Goal: Transaction & Acquisition: Purchase product/service

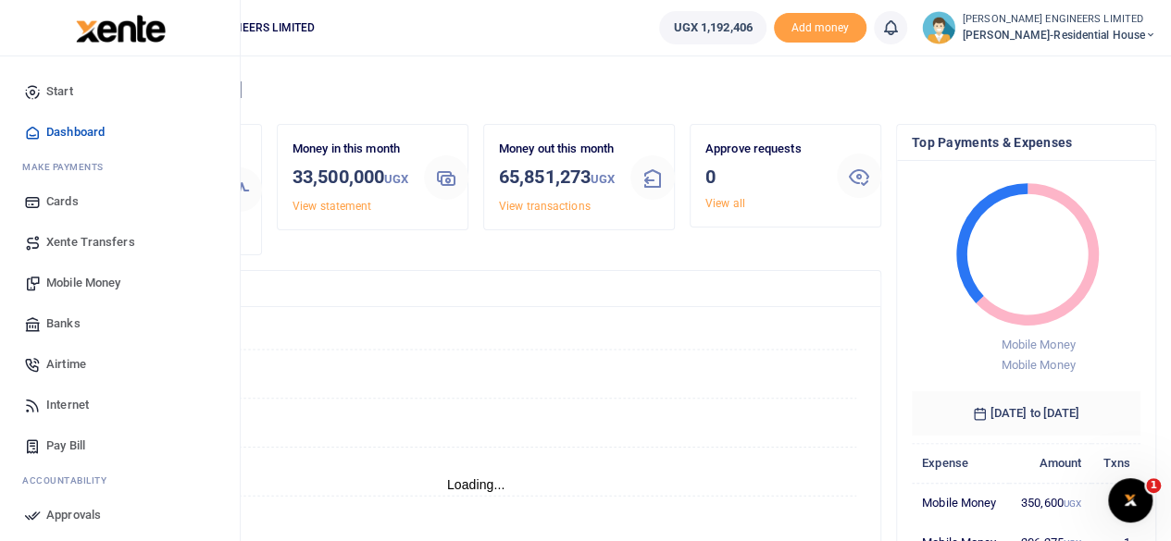
click at [72, 286] on span "Mobile Money" at bounding box center [83, 283] width 74 height 19
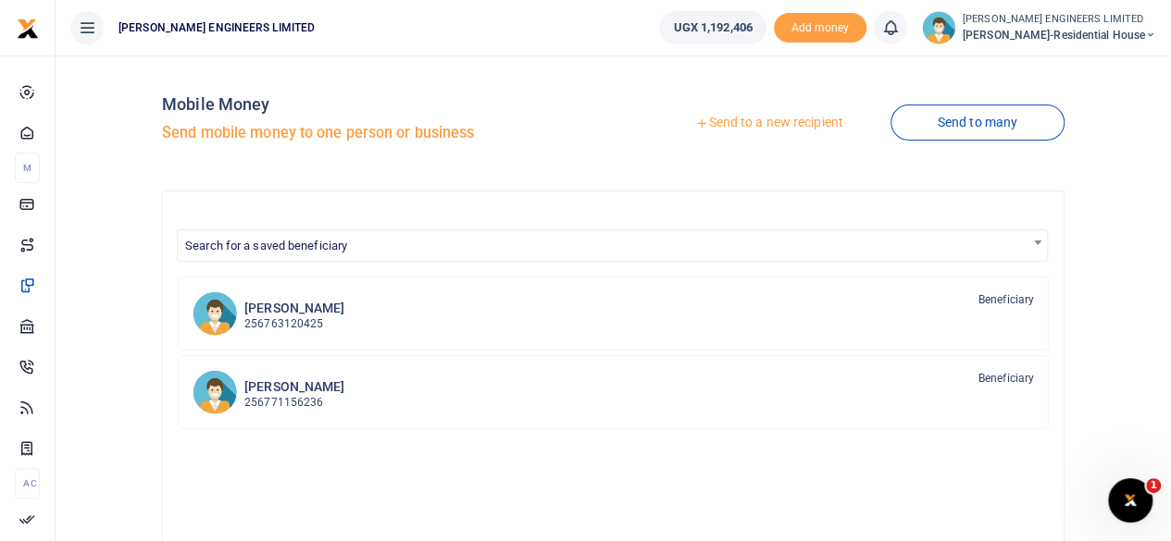
click at [749, 122] on link "Send to a new recipient" at bounding box center [769, 122] width 242 height 33
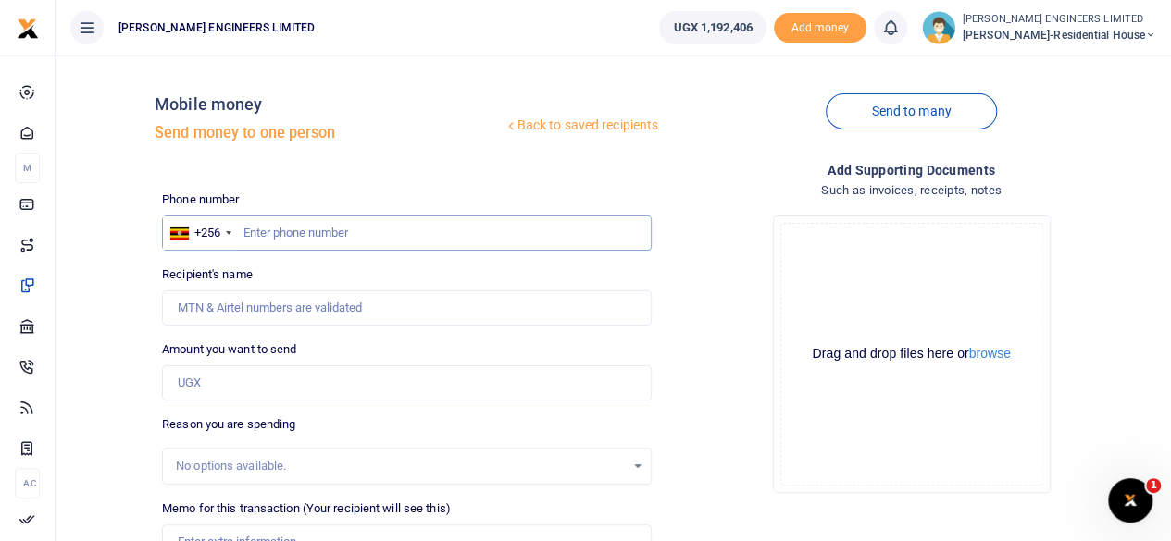
click at [285, 230] on input "text" at bounding box center [407, 233] width 490 height 35
type input "760858547"
type input "[PERSON_NAME]"
type input "760858547"
click at [219, 384] on input "Amount you want to send" at bounding box center [407, 383] width 490 height 35
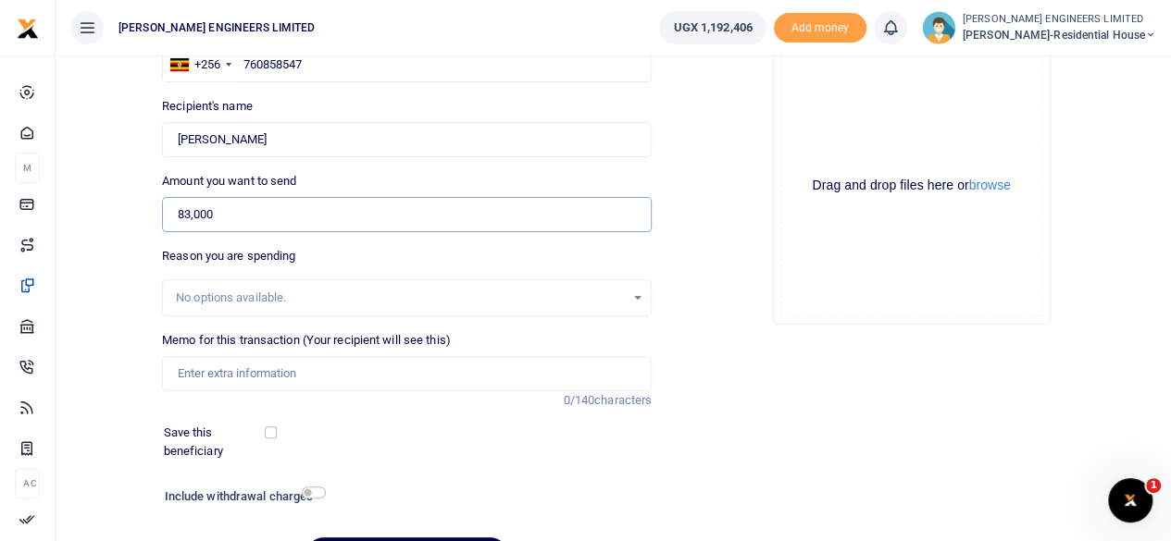
scroll to position [185, 0]
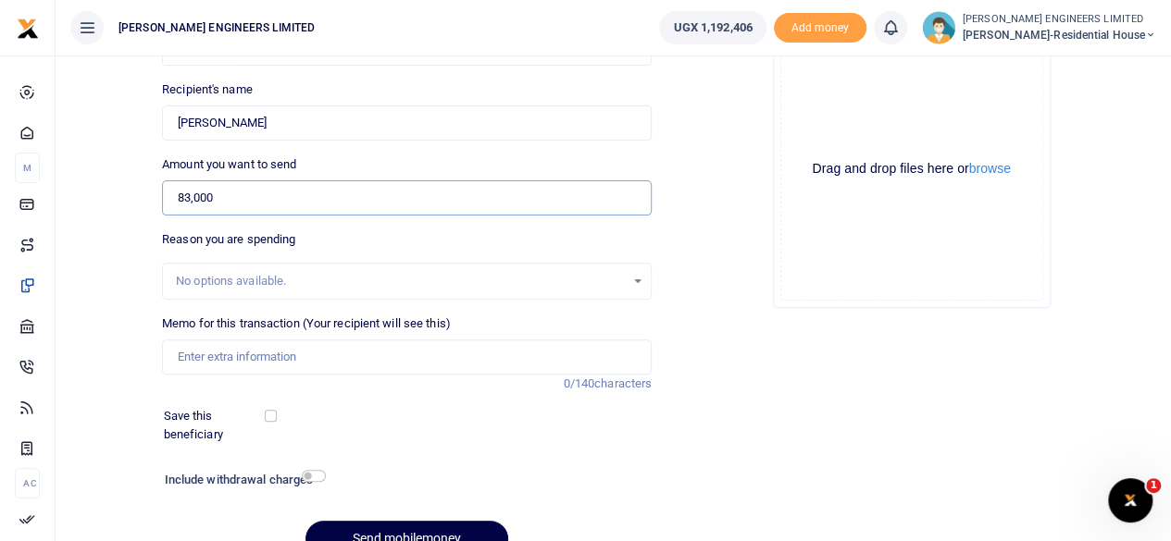
type input "83,000"
click at [215, 355] on input "Memo for this transaction (Your recipient will see this)" at bounding box center [407, 357] width 490 height 35
type input "13kgs of binding wire and transport of 5000 to site"
click at [314, 478] on input "checkbox" at bounding box center [314, 476] width 24 height 12
checkbox input "true"
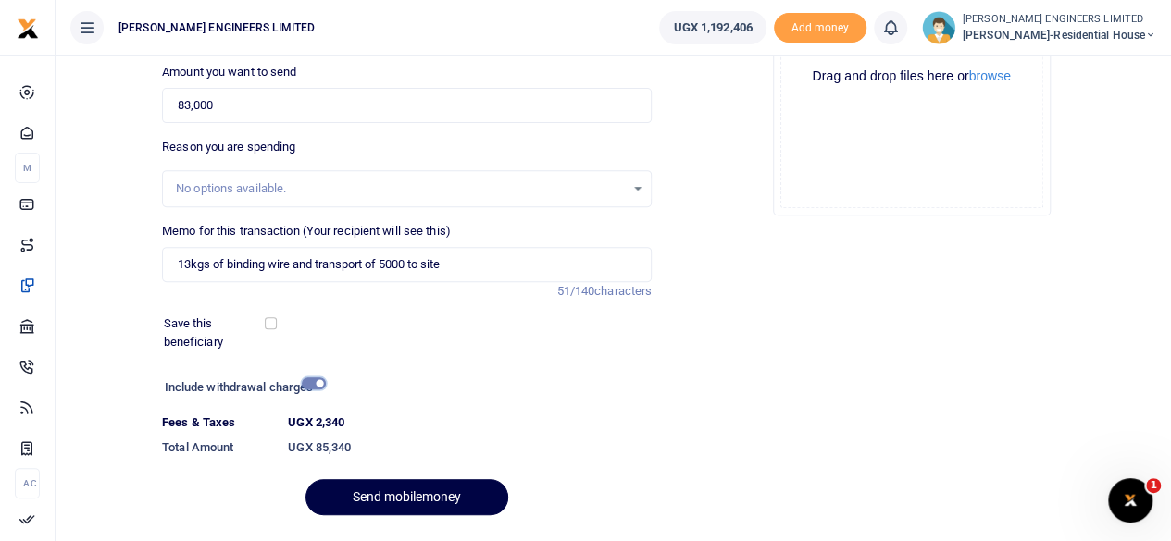
scroll to position [328, 0]
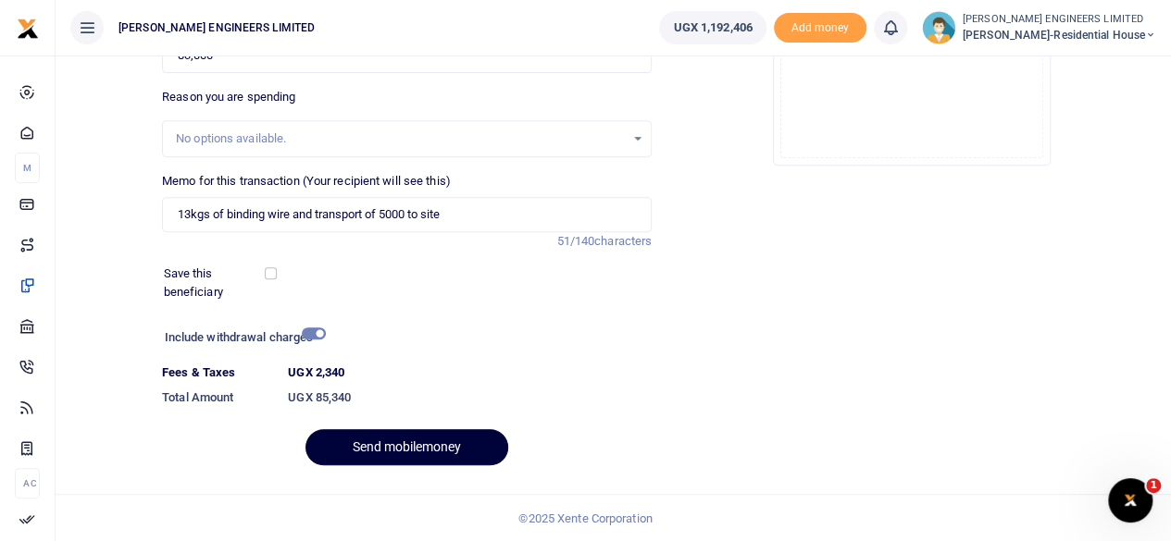
click at [427, 451] on button "Send mobilemoney" at bounding box center [406, 447] width 203 height 36
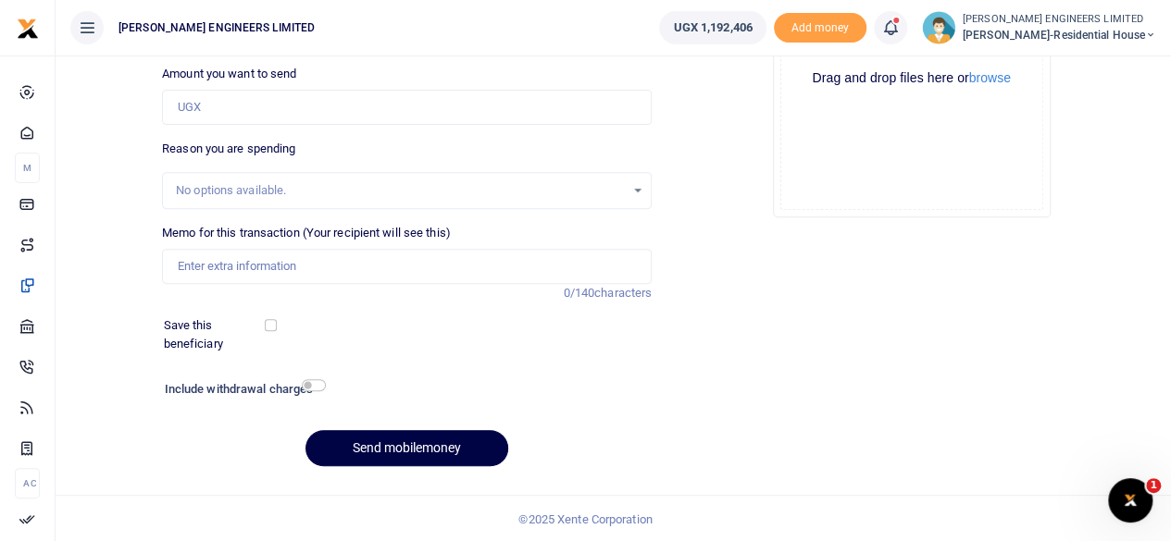
click at [900, 32] on icon at bounding box center [890, 28] width 19 height 20
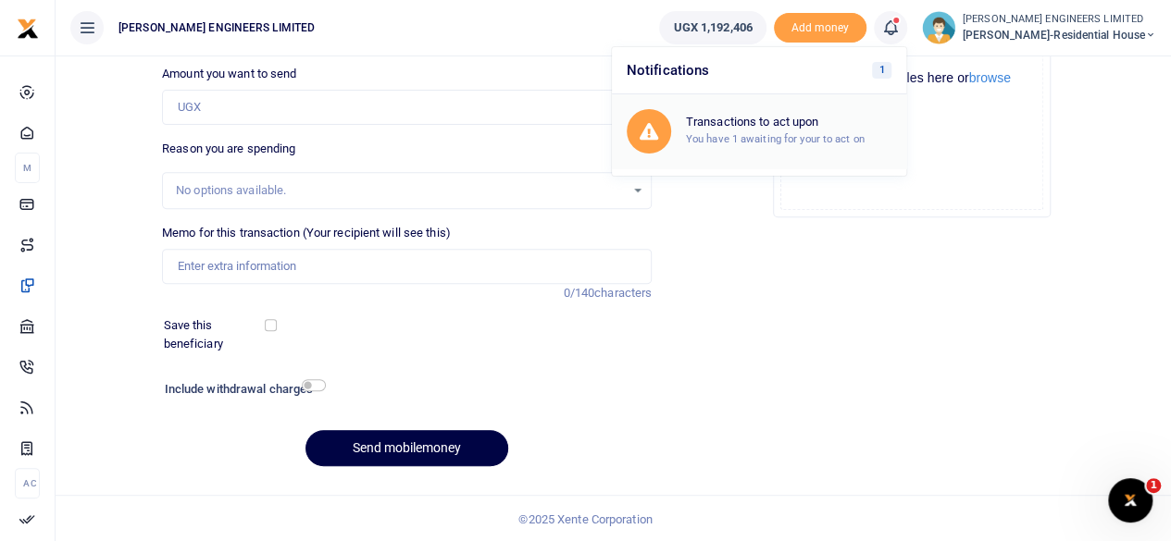
click at [787, 132] on small "You have 1 awaiting for your to act on" at bounding box center [775, 138] width 179 height 13
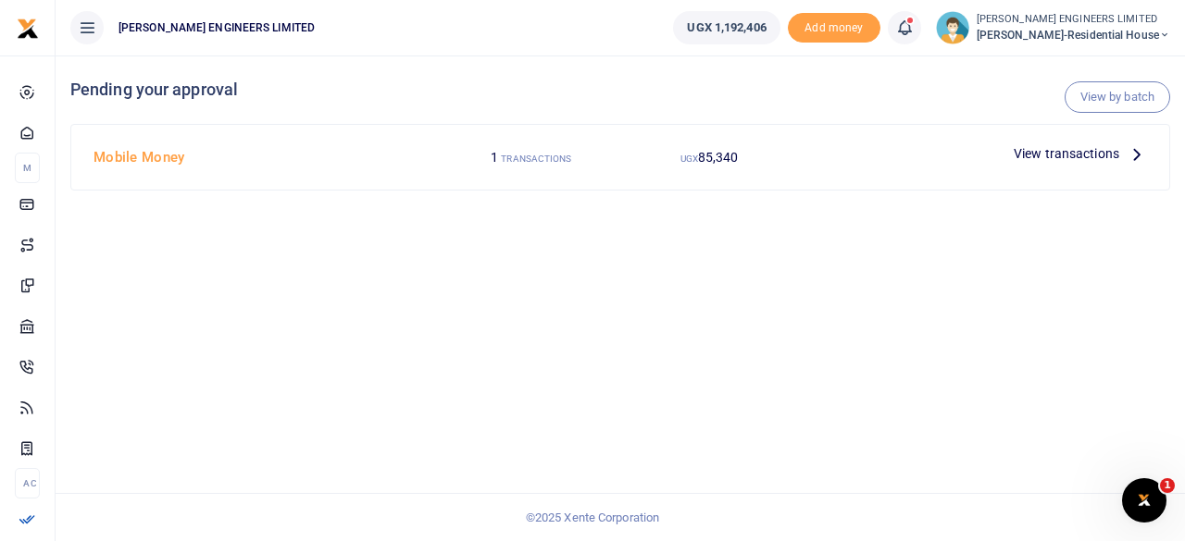
click at [1037, 156] on span "View transactions" at bounding box center [1067, 153] width 106 height 20
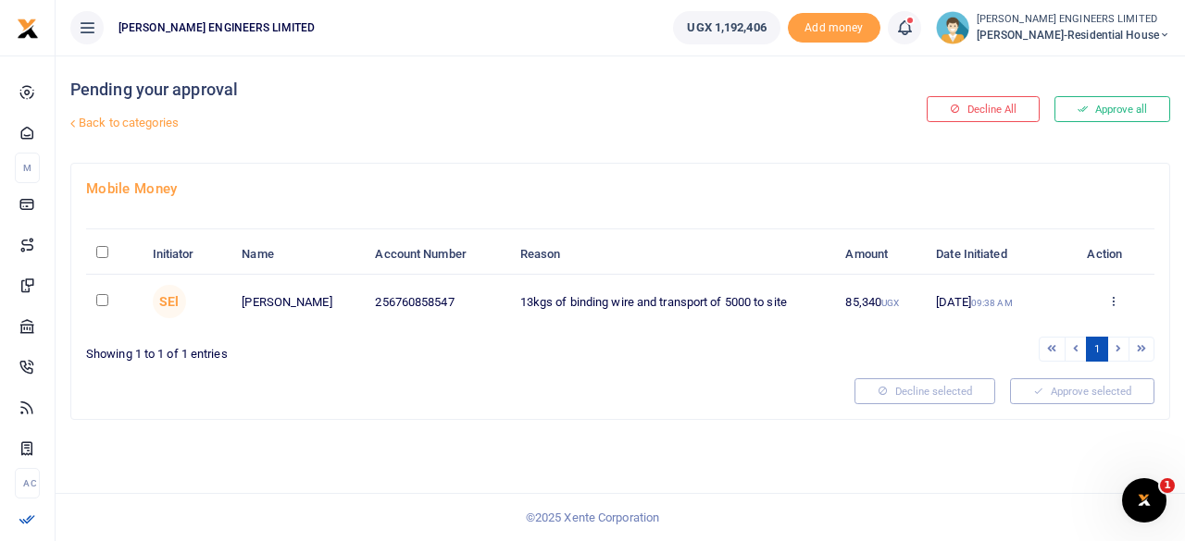
click at [103, 303] on input "checkbox" at bounding box center [102, 300] width 12 height 12
checkbox input "true"
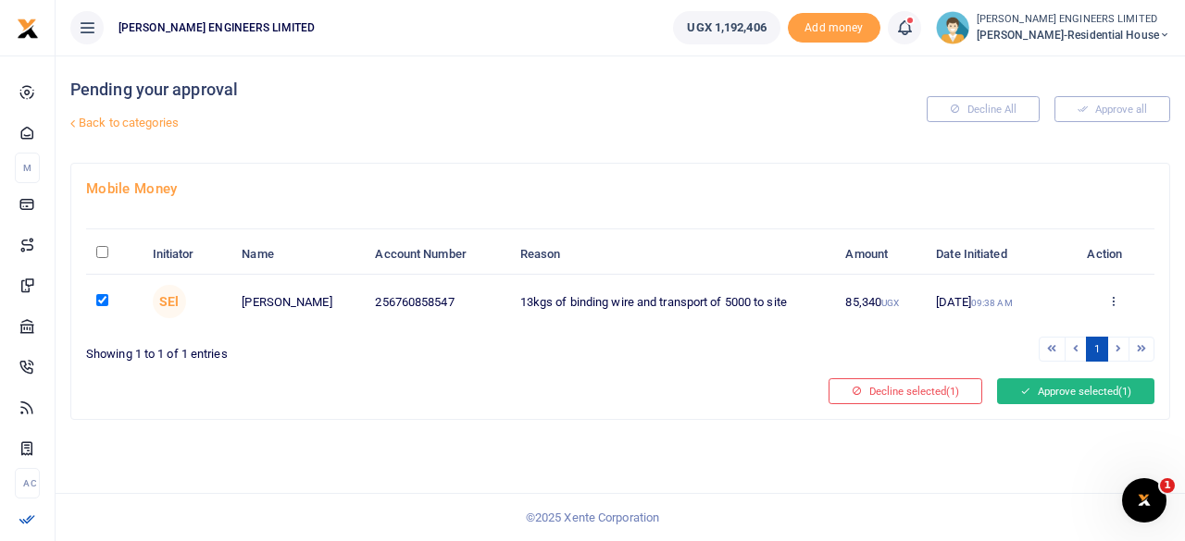
click at [1048, 388] on button "Approve selected (1)" at bounding box center [1075, 392] width 157 height 26
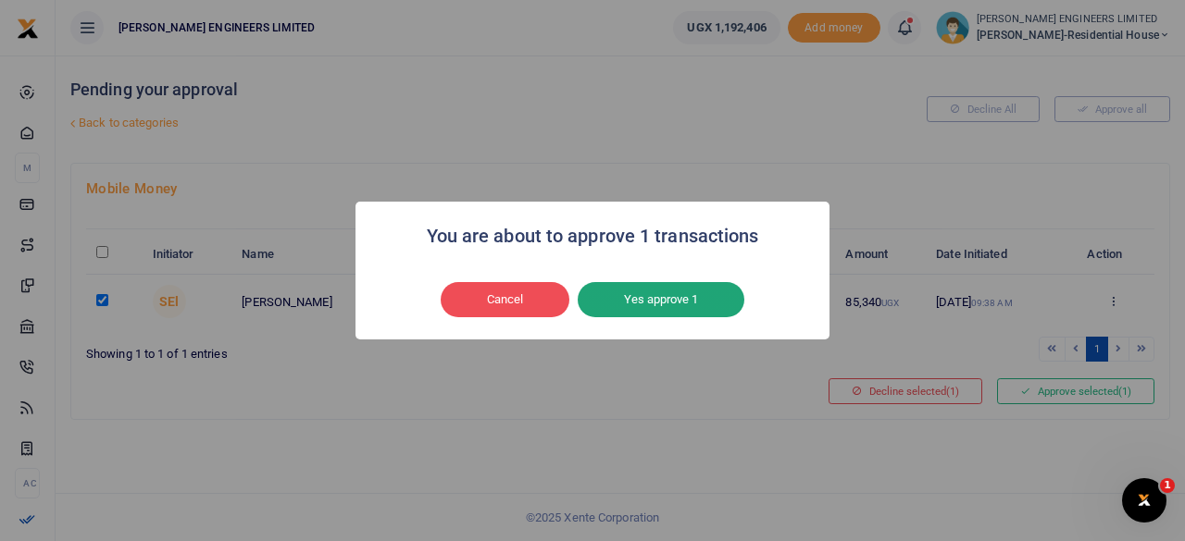
click at [649, 298] on button "Yes approve 1" at bounding box center [661, 299] width 167 height 35
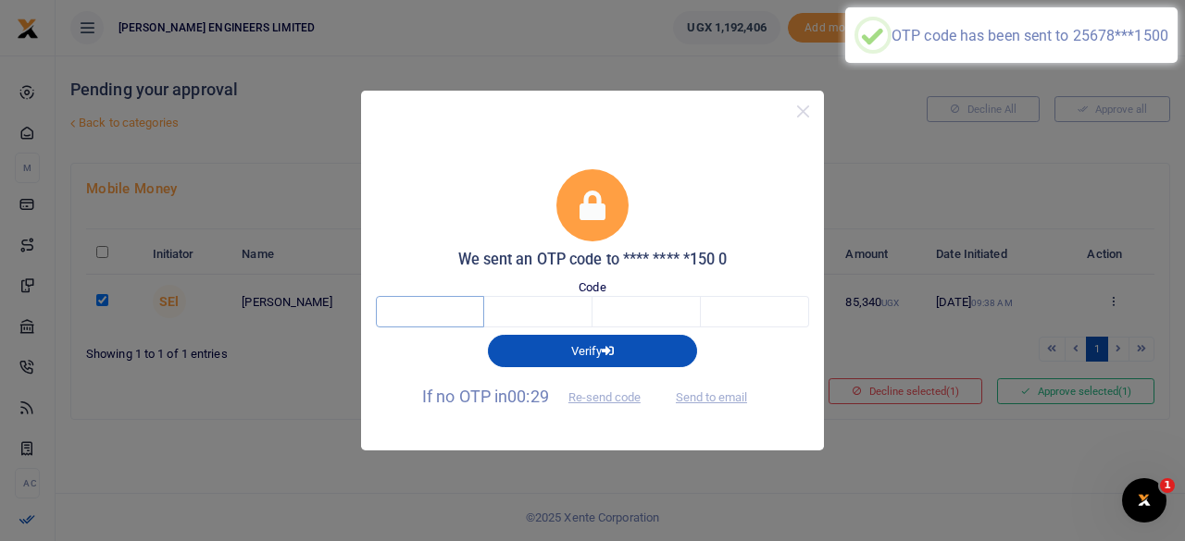
click at [436, 315] on input "text" at bounding box center [430, 311] width 108 height 31
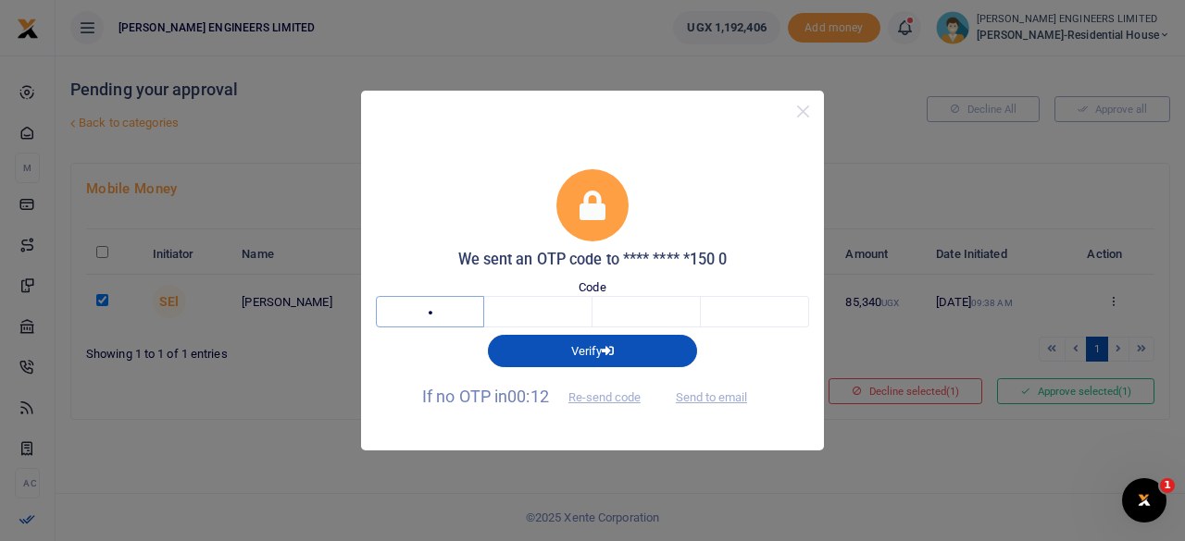
type input "6"
type input "5"
type input "1"
type input "3"
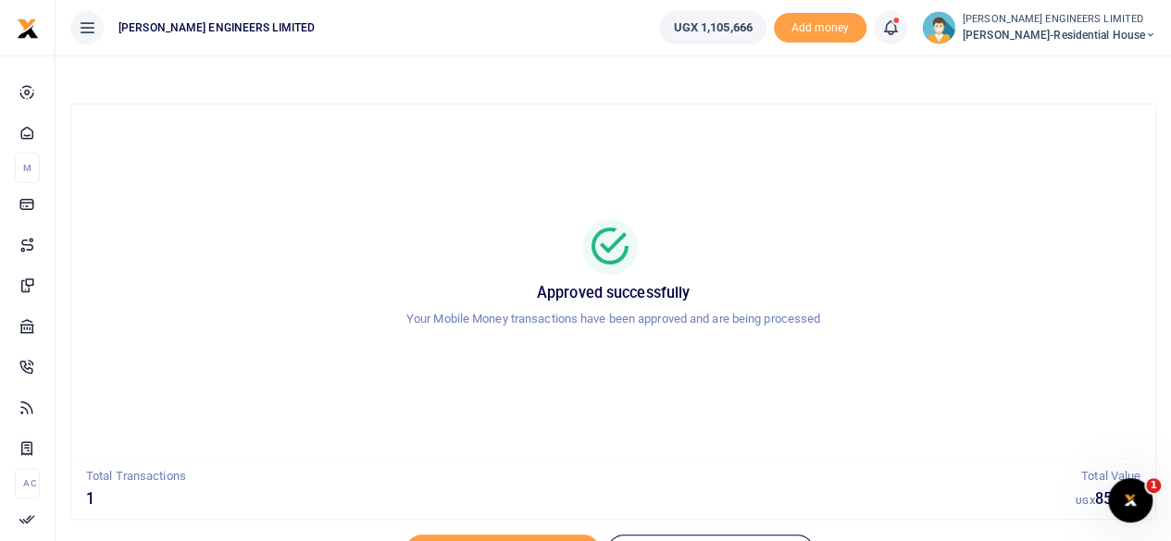
click at [1151, 32] on icon at bounding box center [1150, 35] width 11 height 13
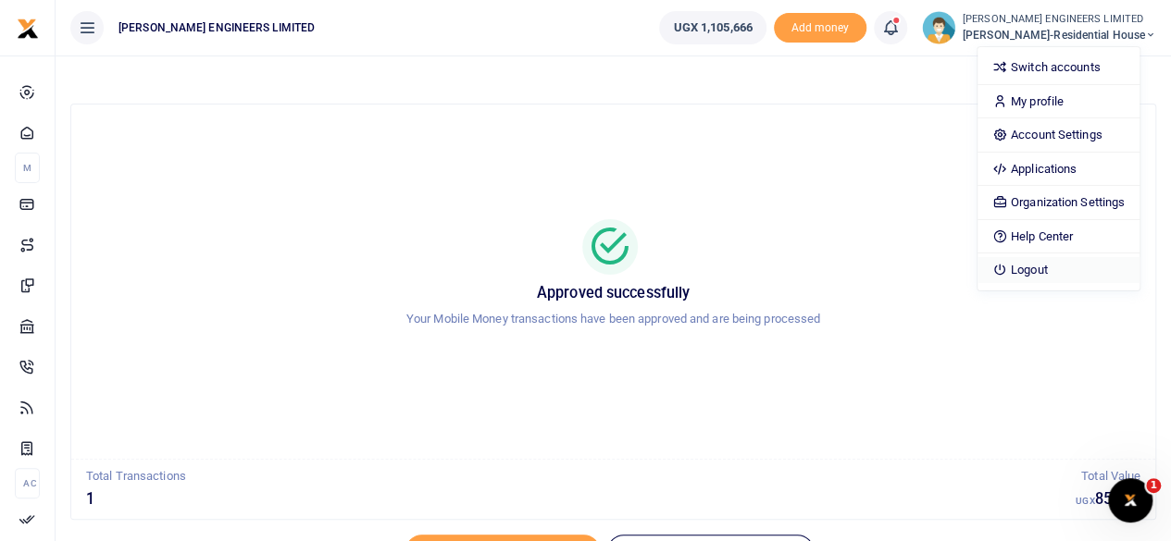
click at [1058, 275] on link "Logout" at bounding box center [1058, 270] width 162 height 26
